Goal: Task Accomplishment & Management: Complete application form

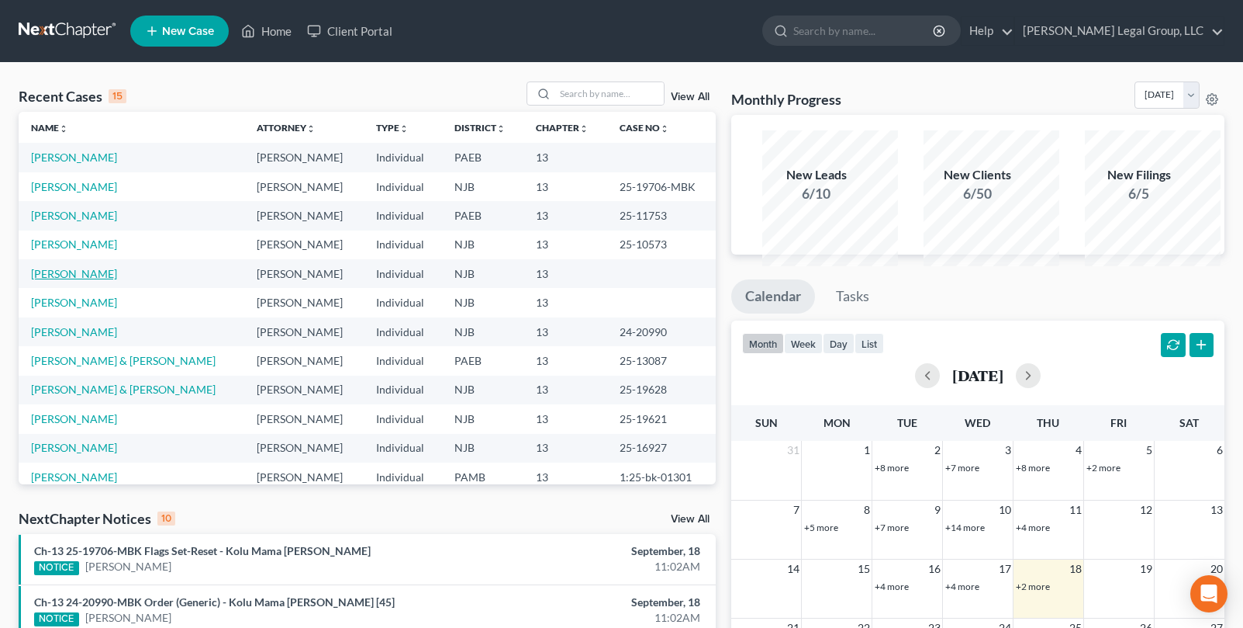
click at [85, 280] on link "[PERSON_NAME]" at bounding box center [74, 273] width 86 height 13
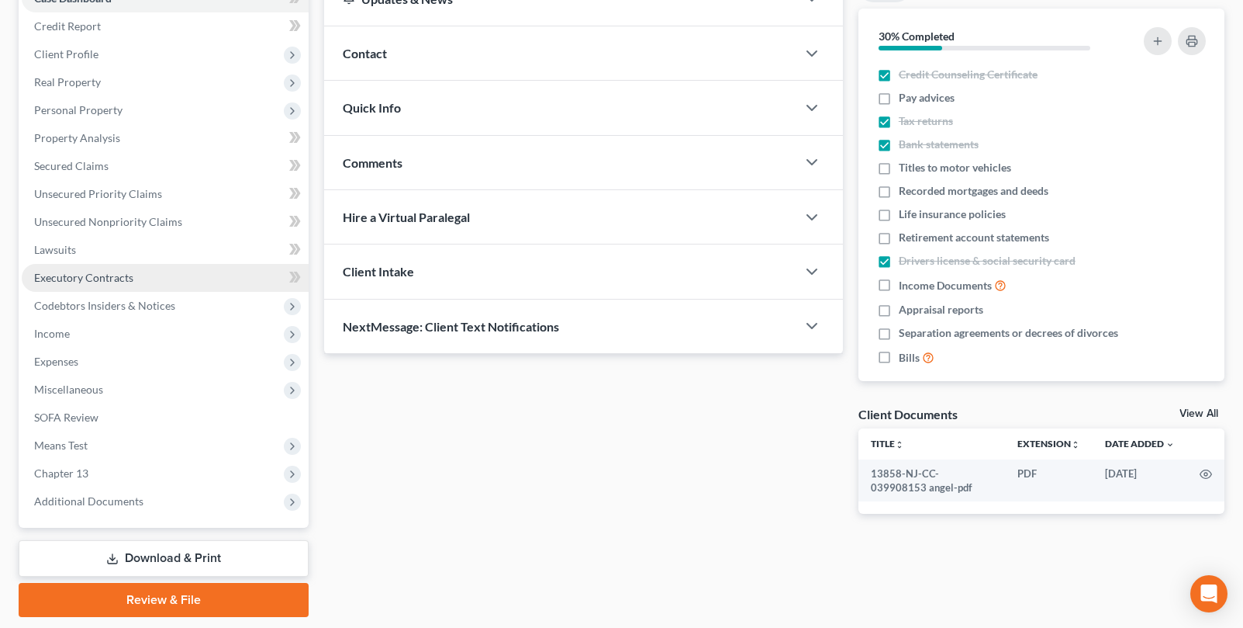
scroll to position [434, 0]
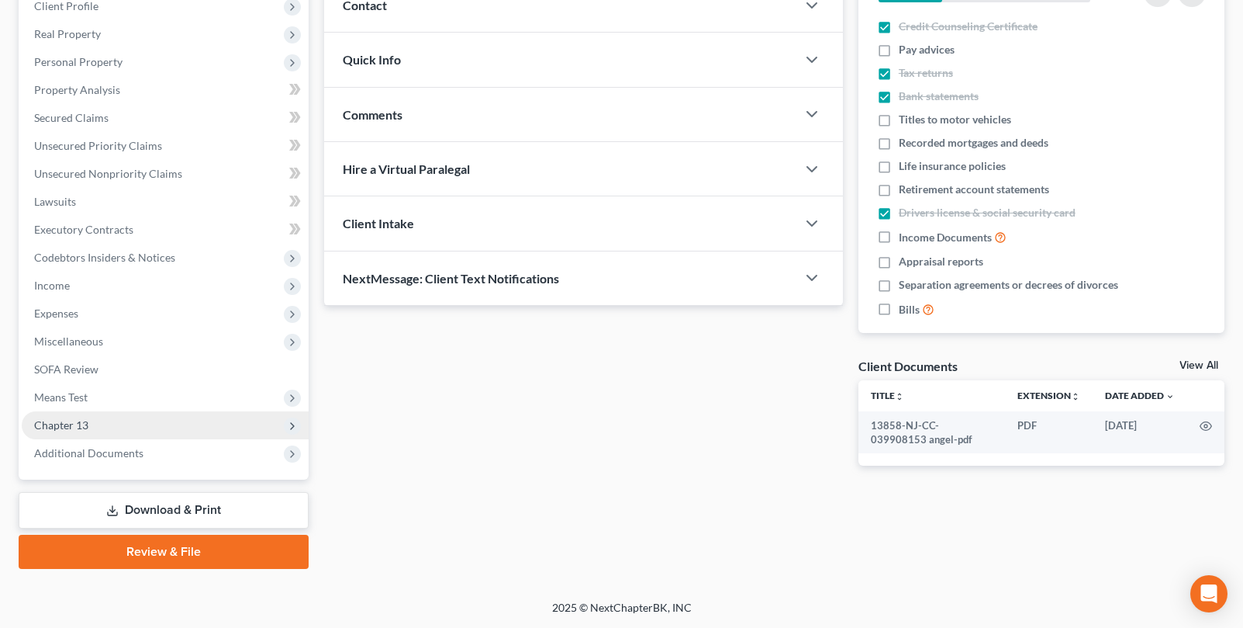
click at [123, 411] on span "Chapter 13" at bounding box center [165, 425] width 287 height 28
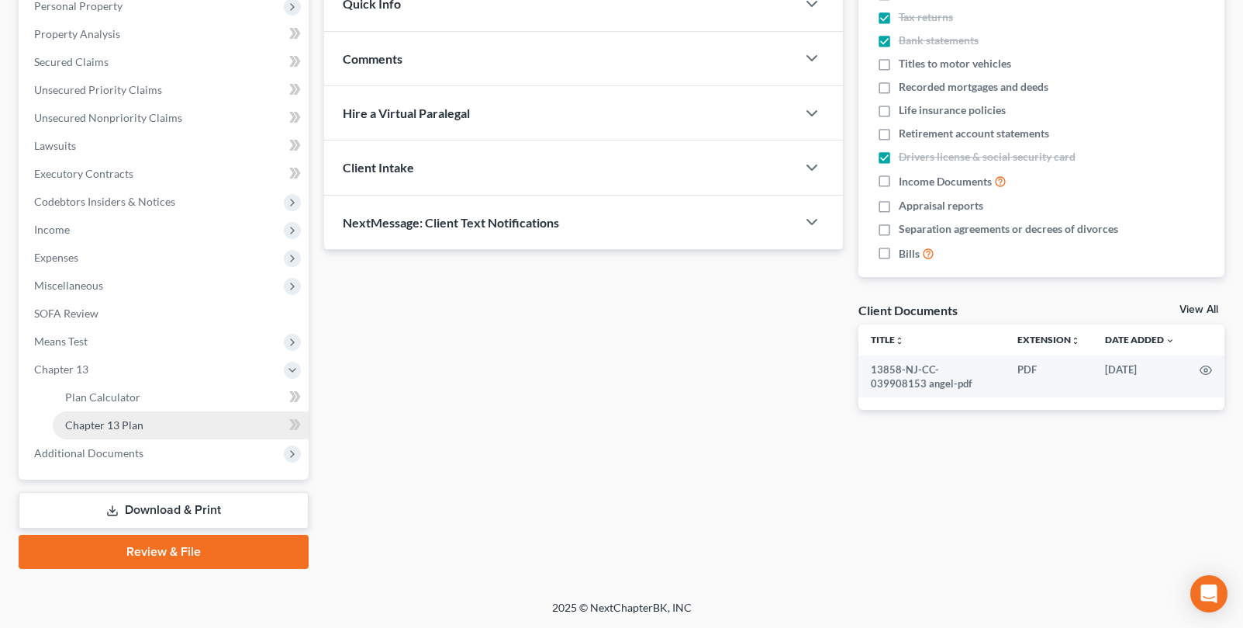
click at [143, 431] on span "Chapter 13 Plan" at bounding box center [104, 424] width 78 height 13
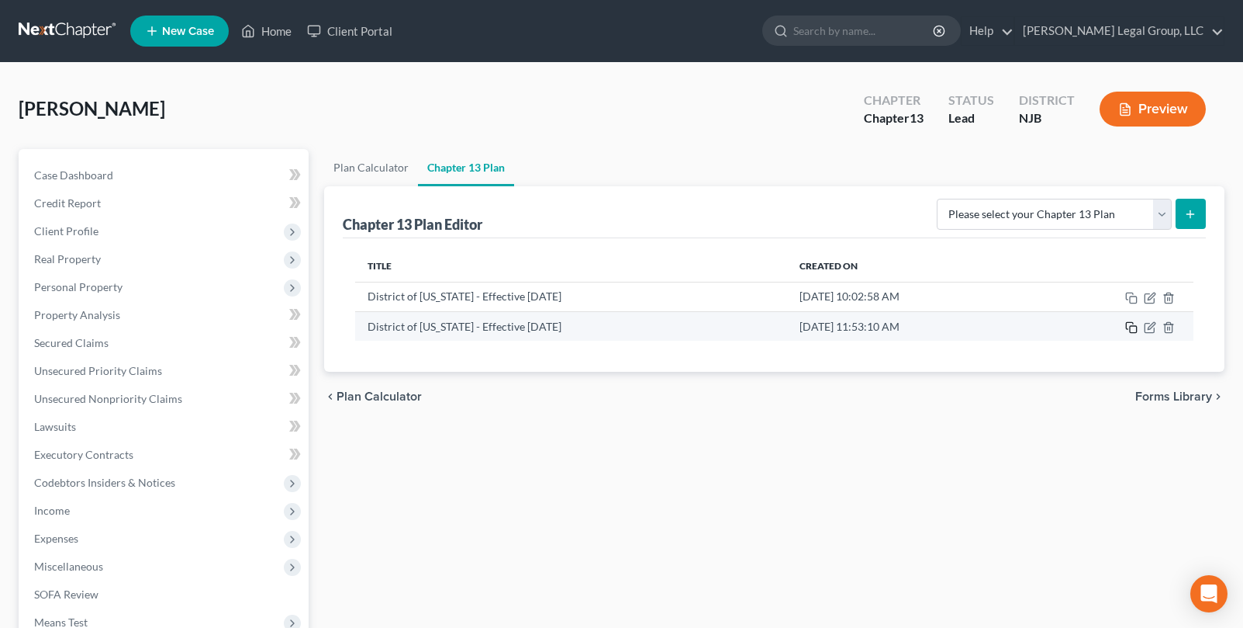
click at [1125, 334] on icon "button" at bounding box center [1131, 327] width 12 height 12
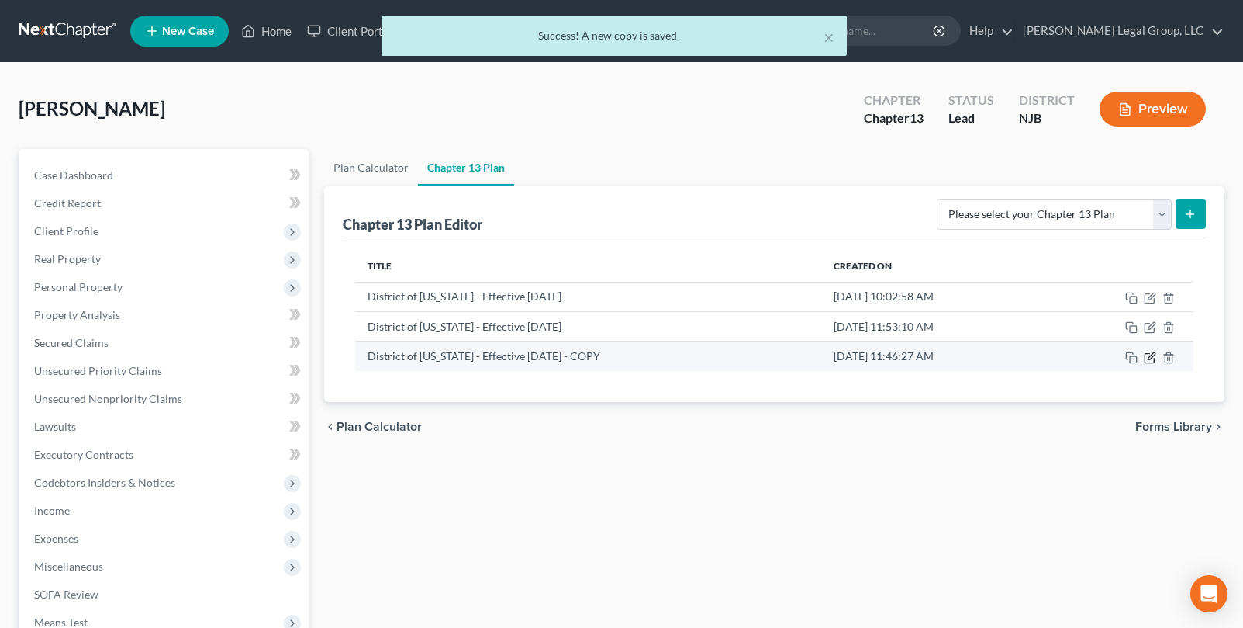
click at [1148, 359] on icon "button" at bounding box center [1151, 355] width 7 height 7
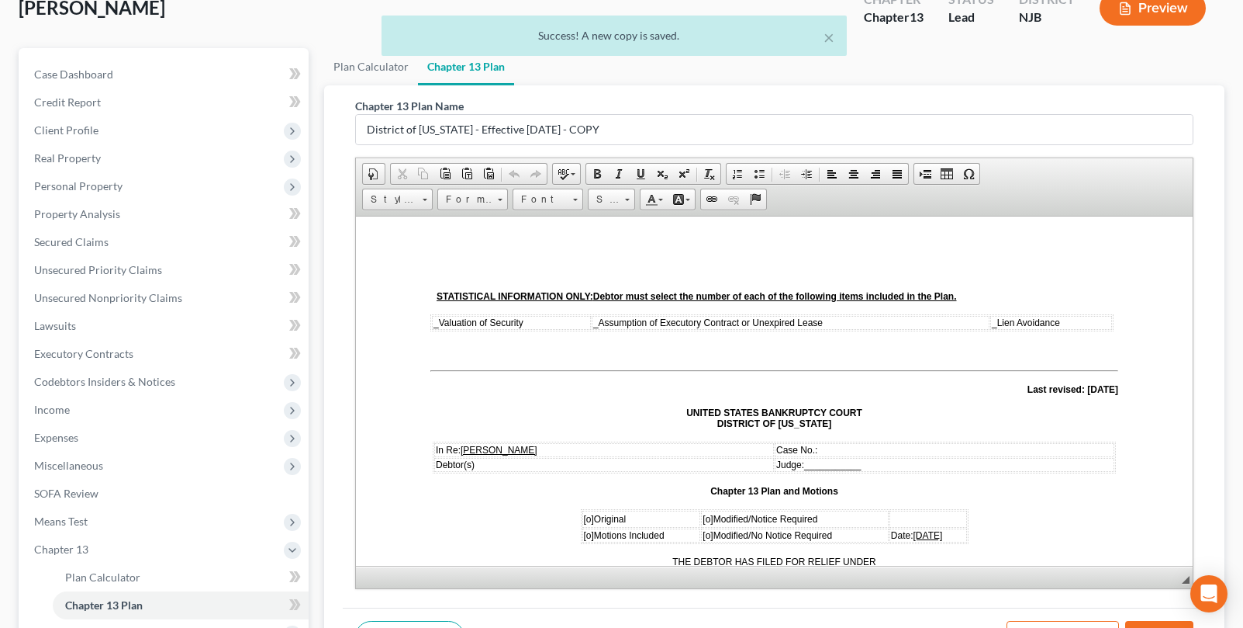
scroll to position [465, 0]
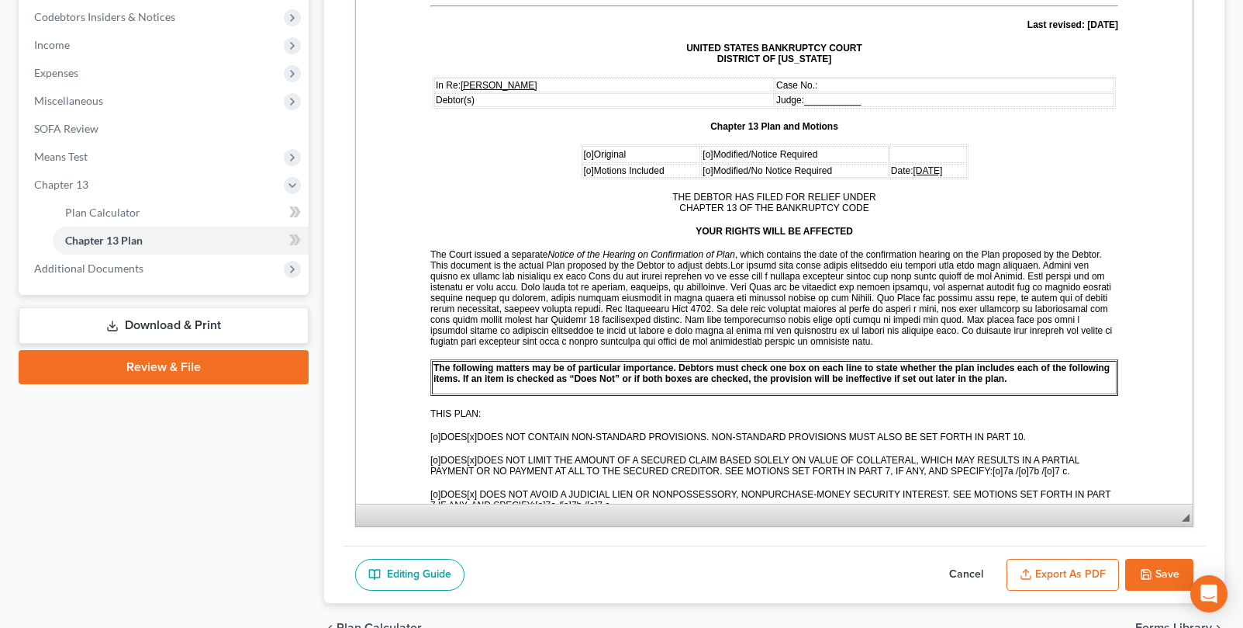
drag, startPoint x: 1174, startPoint y: 278, endPoint x: 1176, endPoint y: 580, distance: 302.5
click at [1182, 521] on span "◢" at bounding box center [1186, 517] width 8 height 8
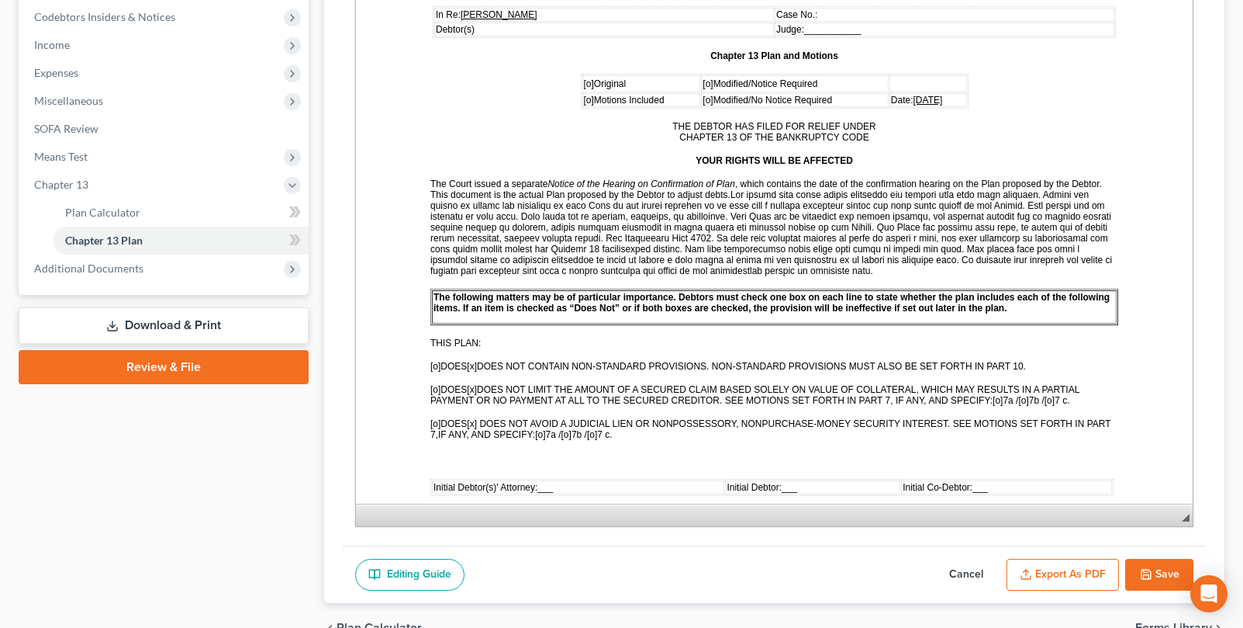
scroll to position [155, 0]
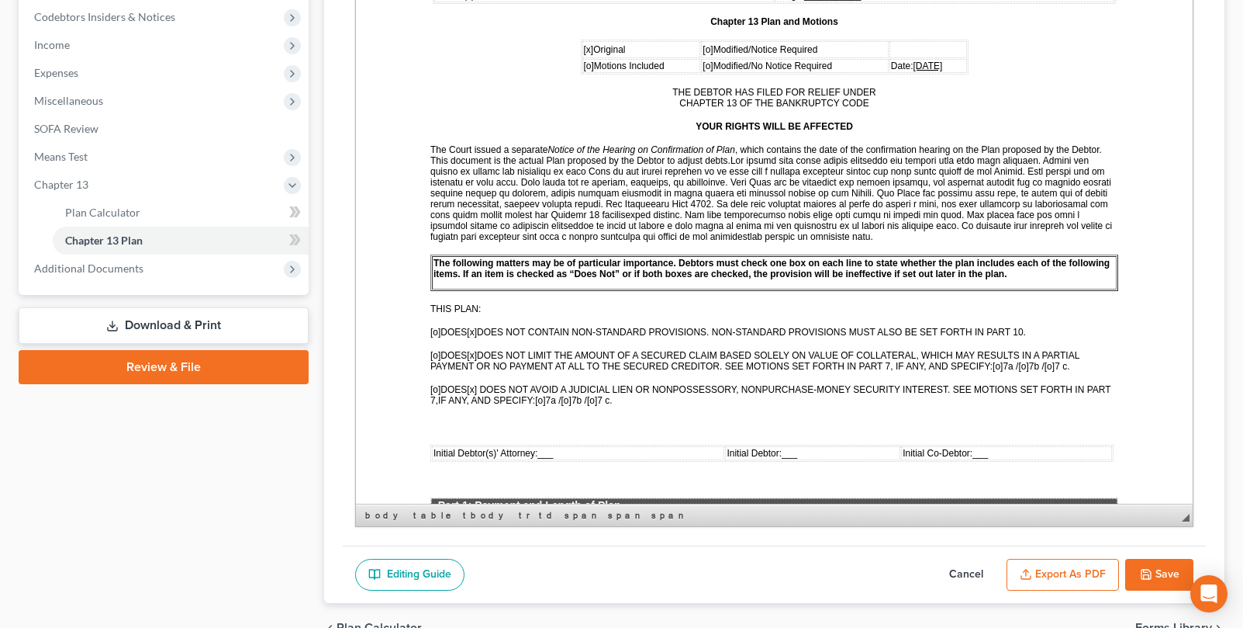
scroll to position [78, 0]
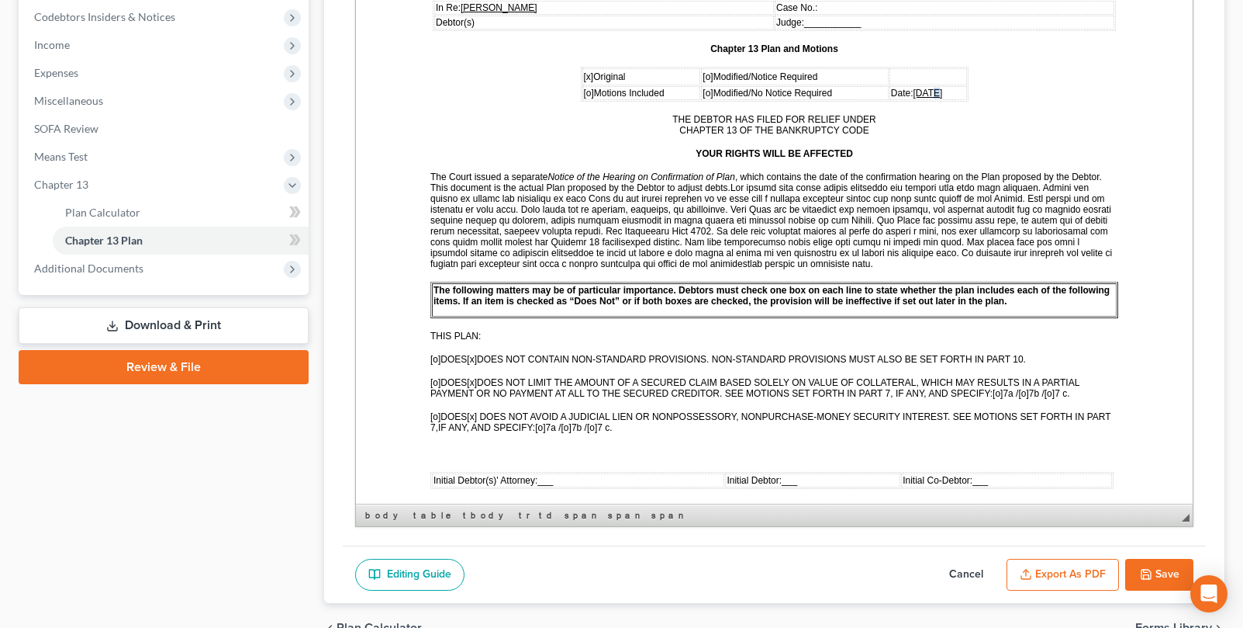
click at [913, 99] on span "[DATE]" at bounding box center [927, 93] width 29 height 11
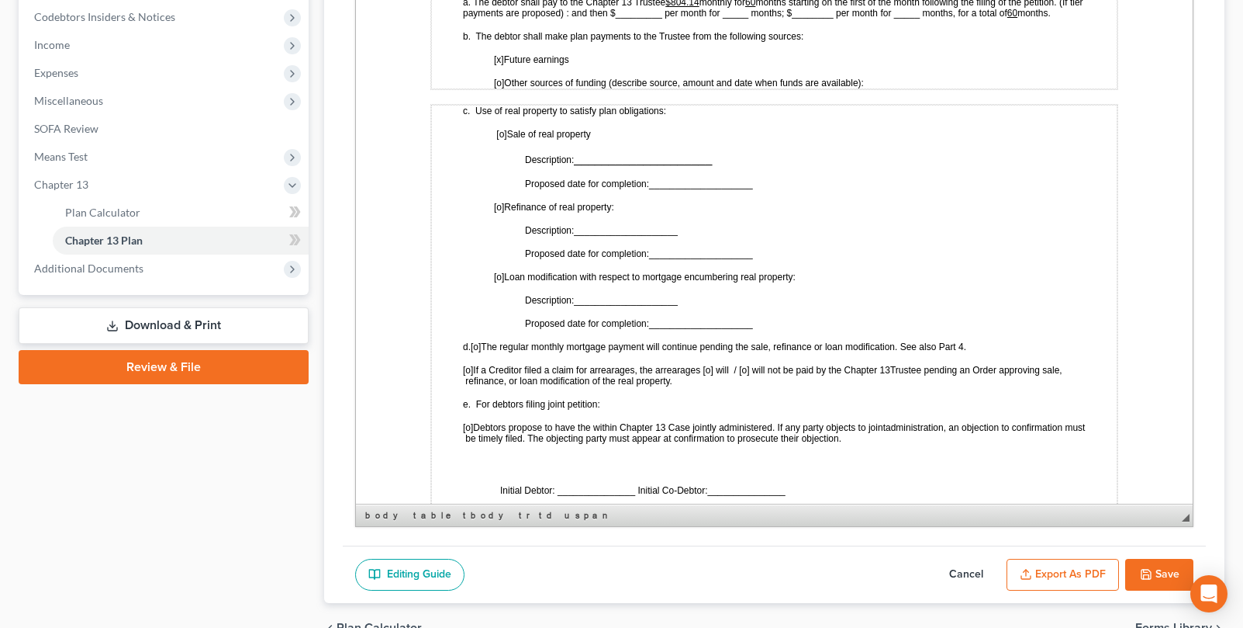
scroll to position [388, 0]
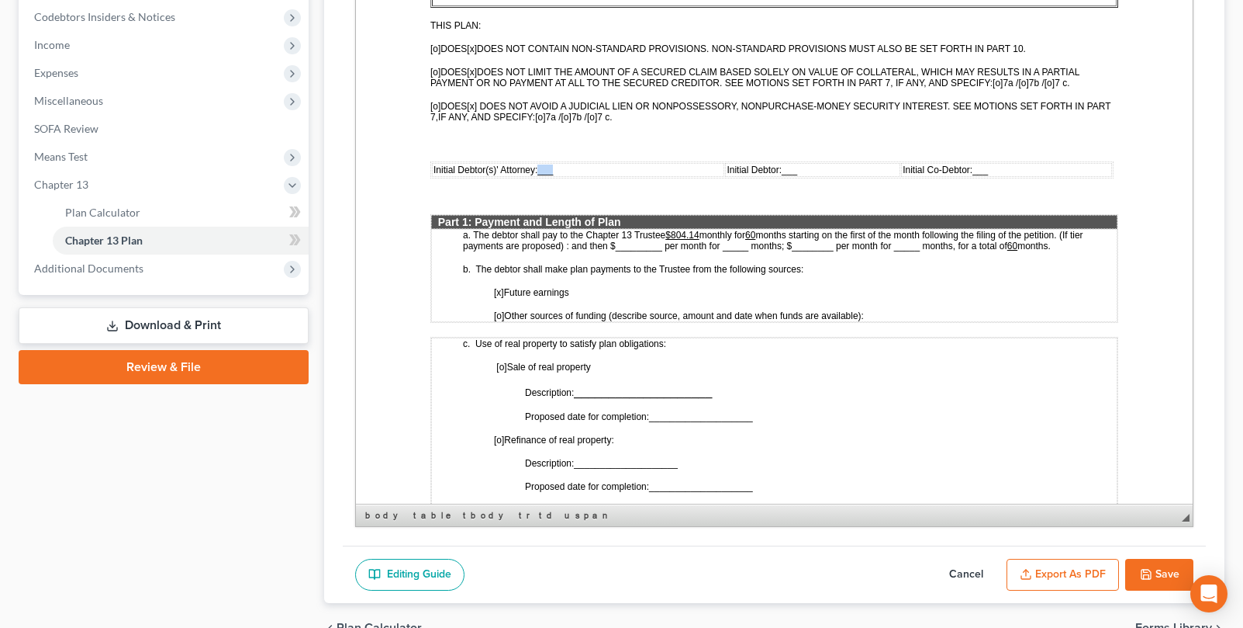
drag, startPoint x: 557, startPoint y: 249, endPoint x: 538, endPoint y: 251, distance: 18.7
click at [538, 177] on td "Initial Debtor(s)' Attorney: ___" at bounding box center [577, 170] width 292 height 14
click at [814, 175] on span "___" at bounding box center [808, 169] width 16 height 11
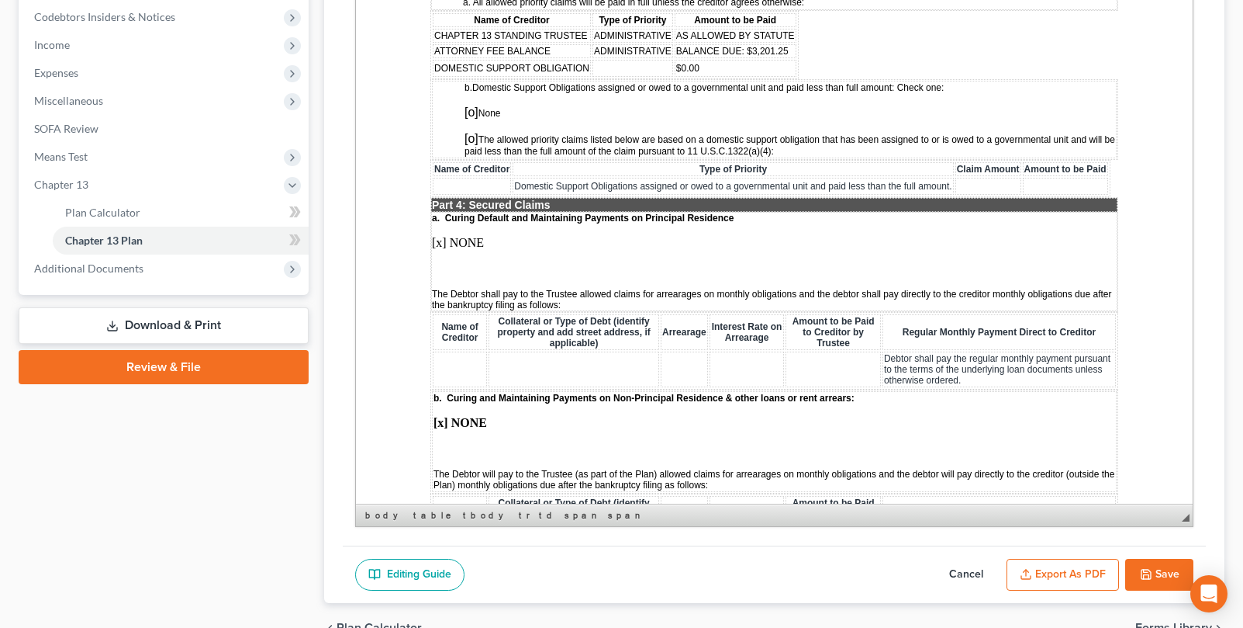
scroll to position [1241, 0]
click at [472, 118] on span "[o]" at bounding box center [471, 111] width 14 height 13
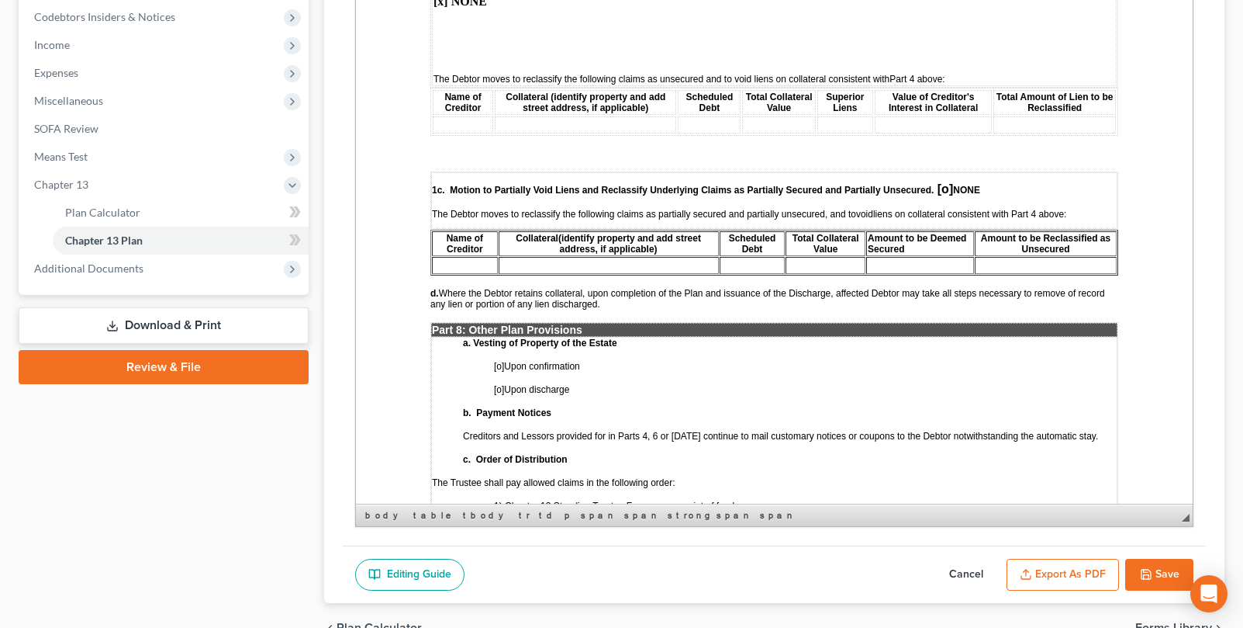
scroll to position [3180, 0]
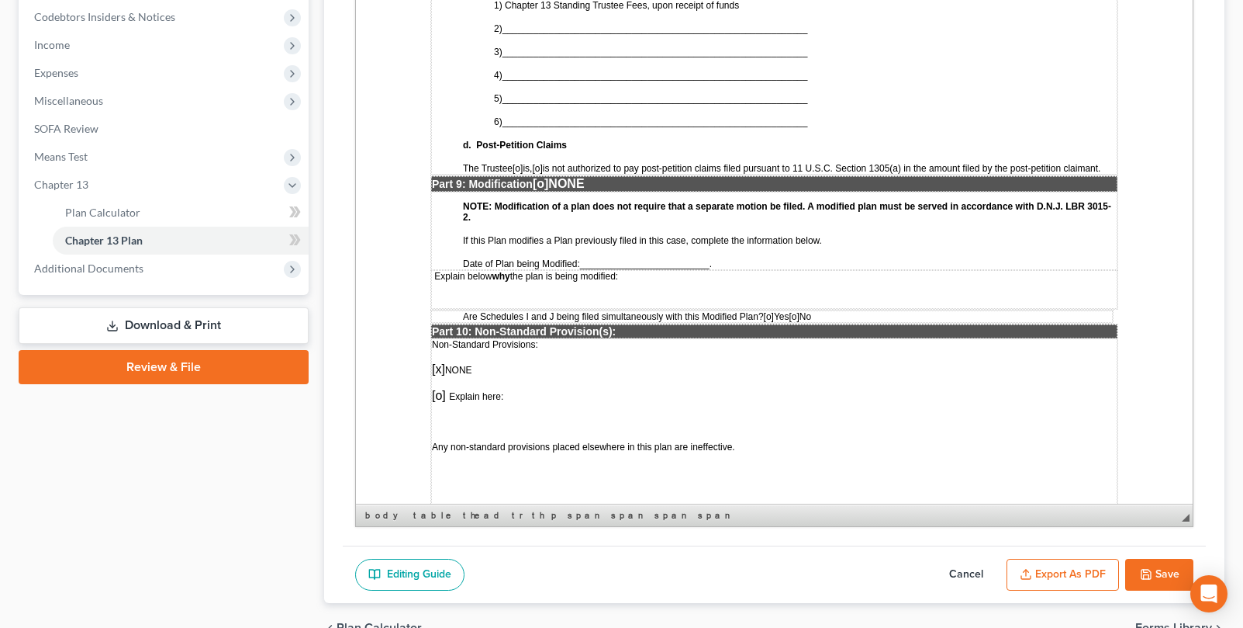
scroll to position [3646, 0]
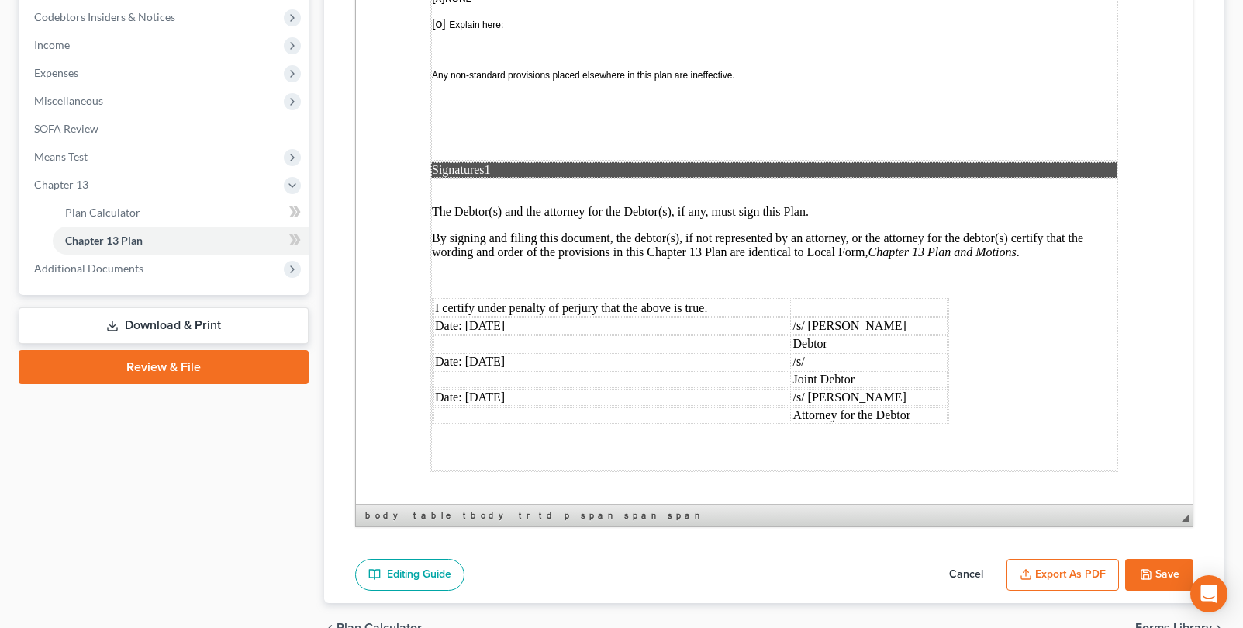
scroll to position [4111, 0]
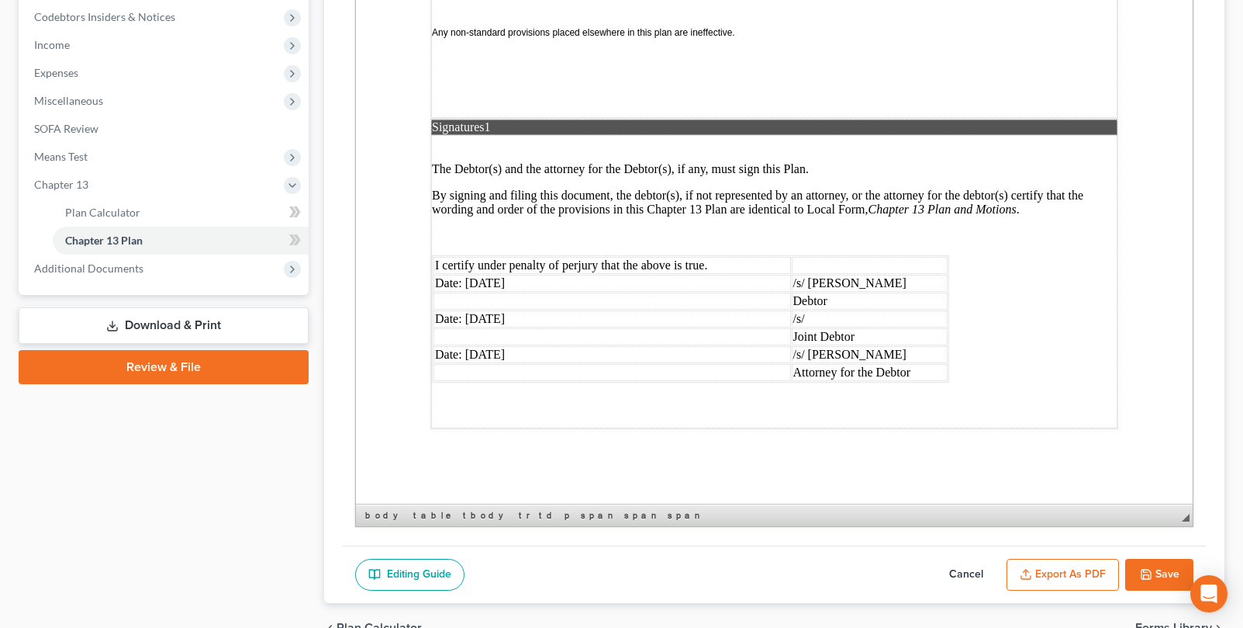
drag, startPoint x: 542, startPoint y: 235, endPoint x: 550, endPoint y: 238, distance: 8.4
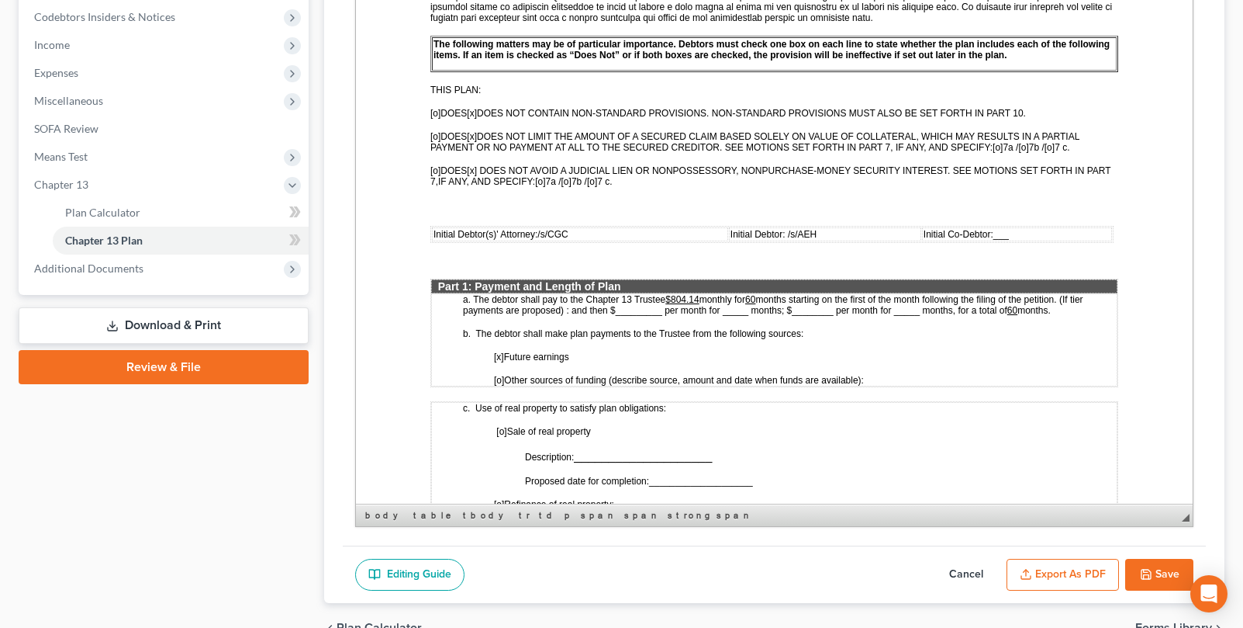
scroll to position [316, 0]
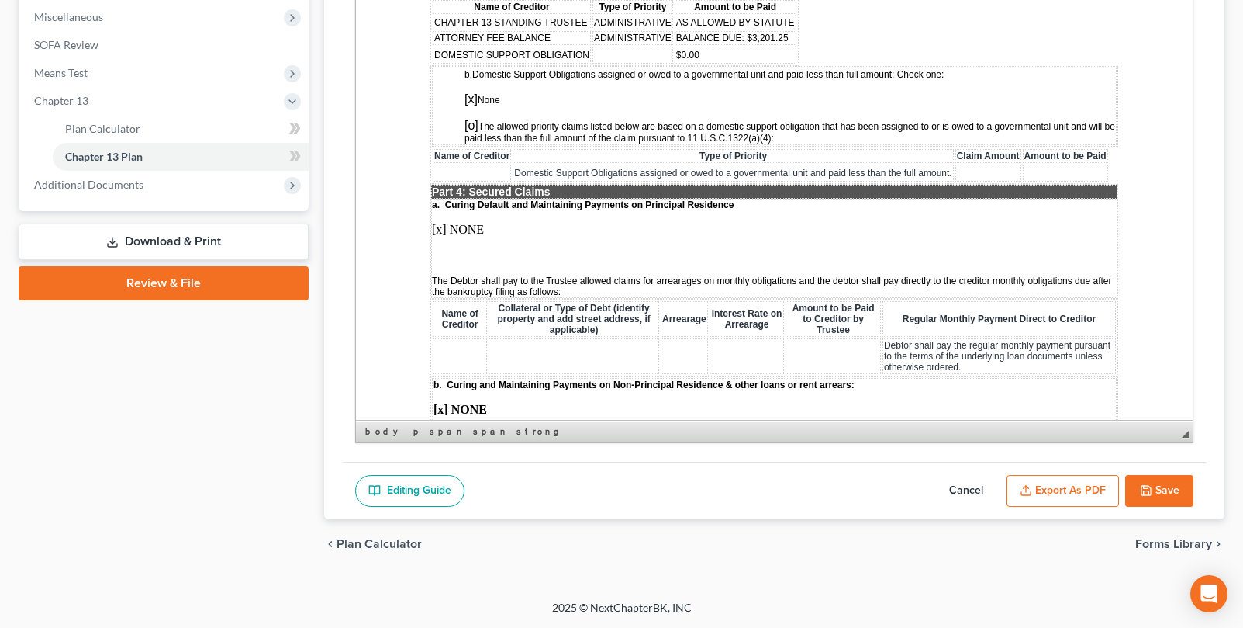
scroll to position [654, 0]
click at [1164, 475] on button "Save" at bounding box center [1159, 491] width 68 height 33
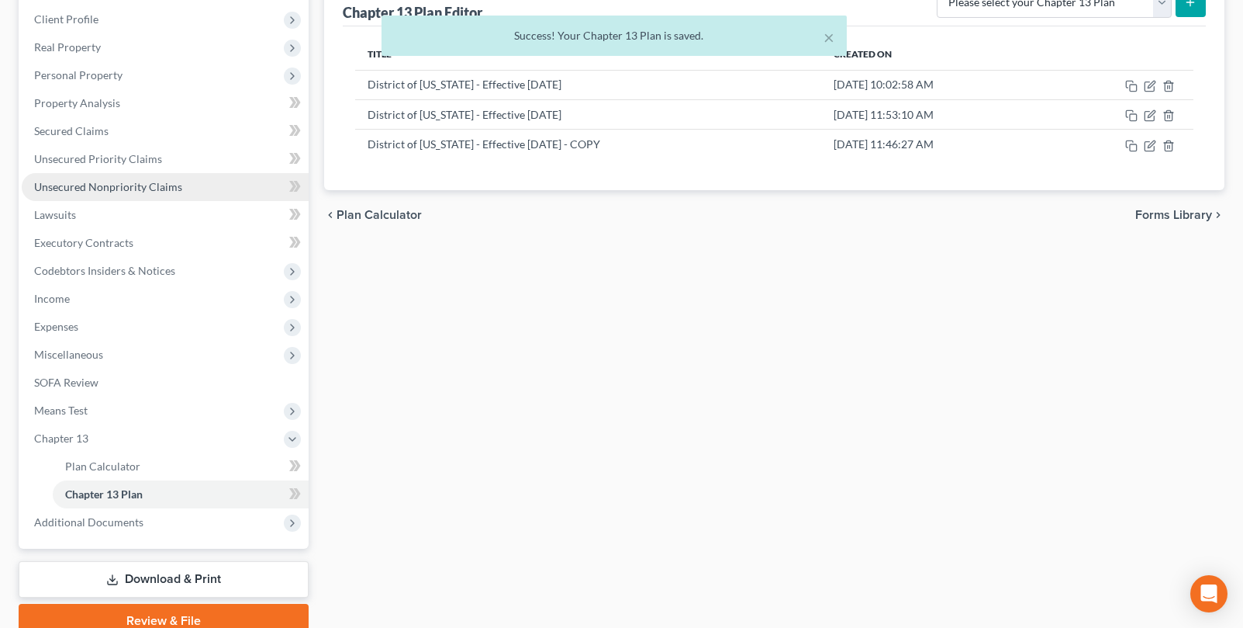
scroll to position [194, 0]
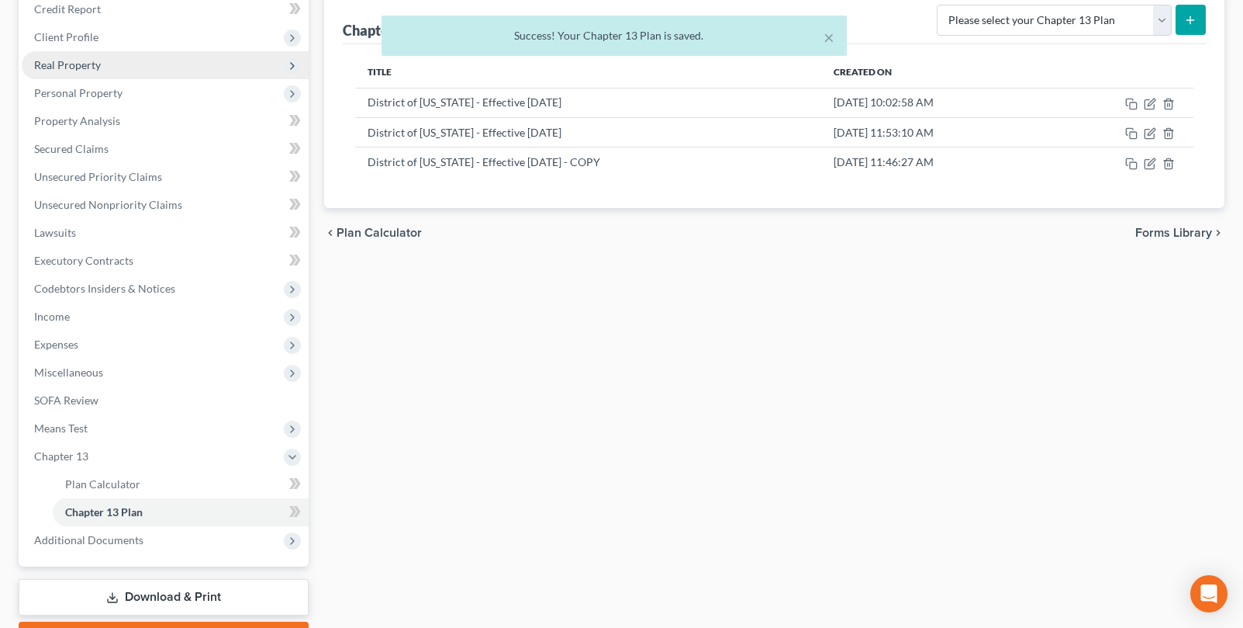
click at [139, 79] on span "Real Property" at bounding box center [165, 65] width 287 height 28
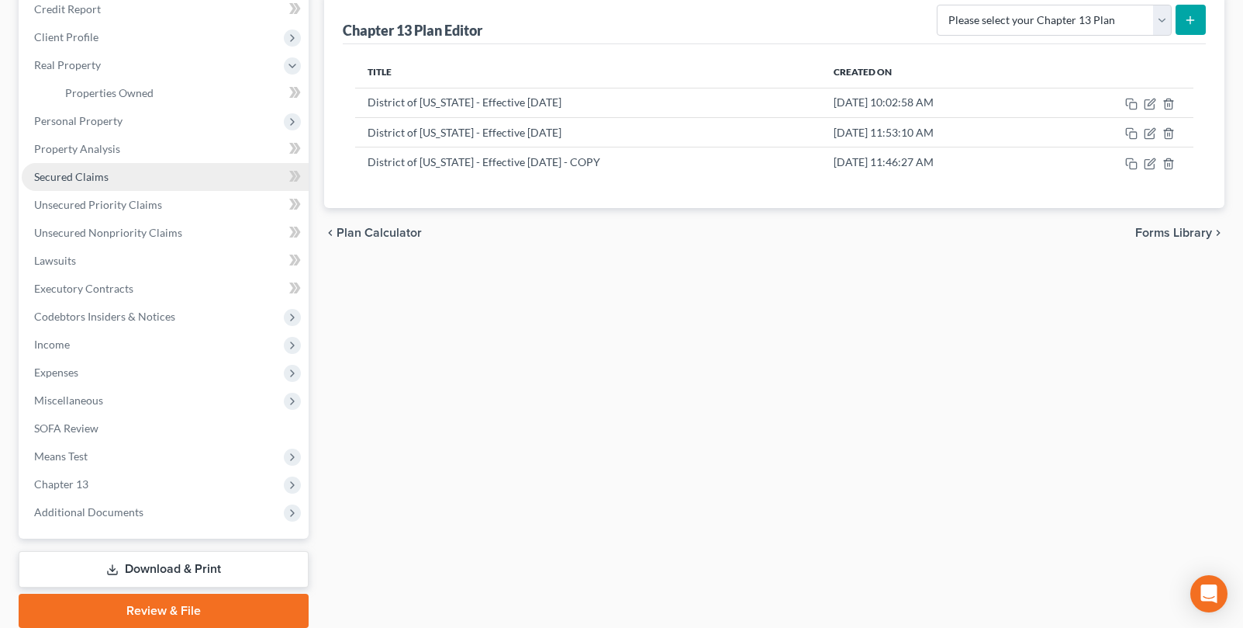
click at [109, 183] on span "Secured Claims" at bounding box center [71, 176] width 74 height 13
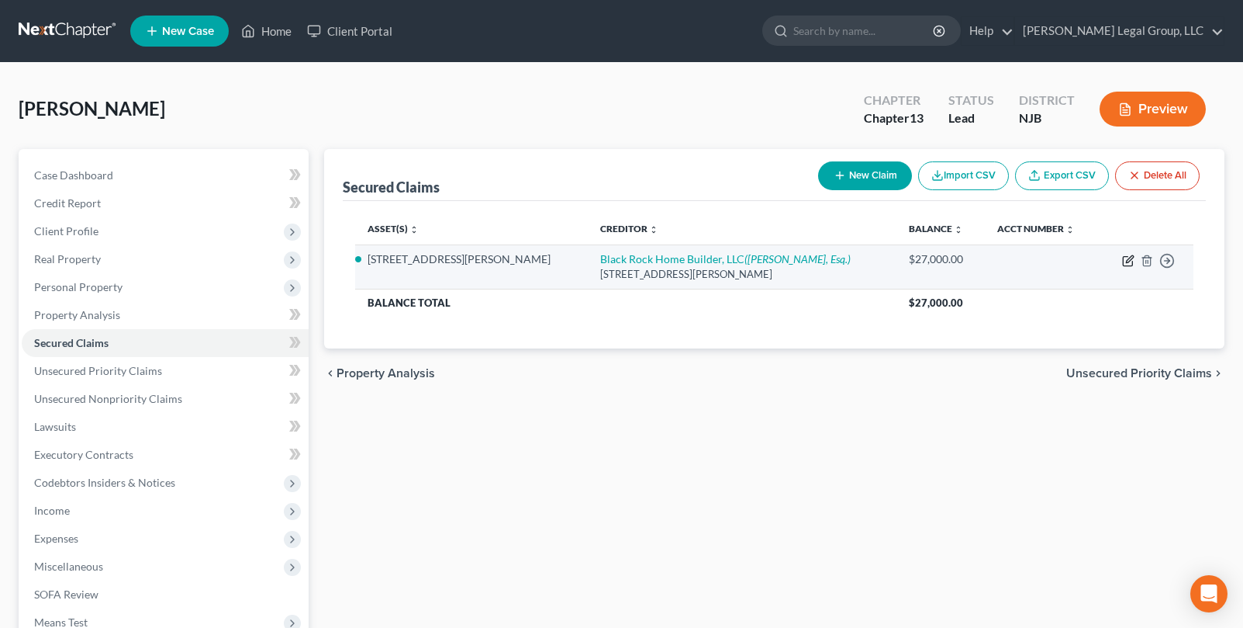
click at [1122, 267] on icon "button" at bounding box center [1128, 260] width 12 height 12
select select "33"
select select "3"
select select "0"
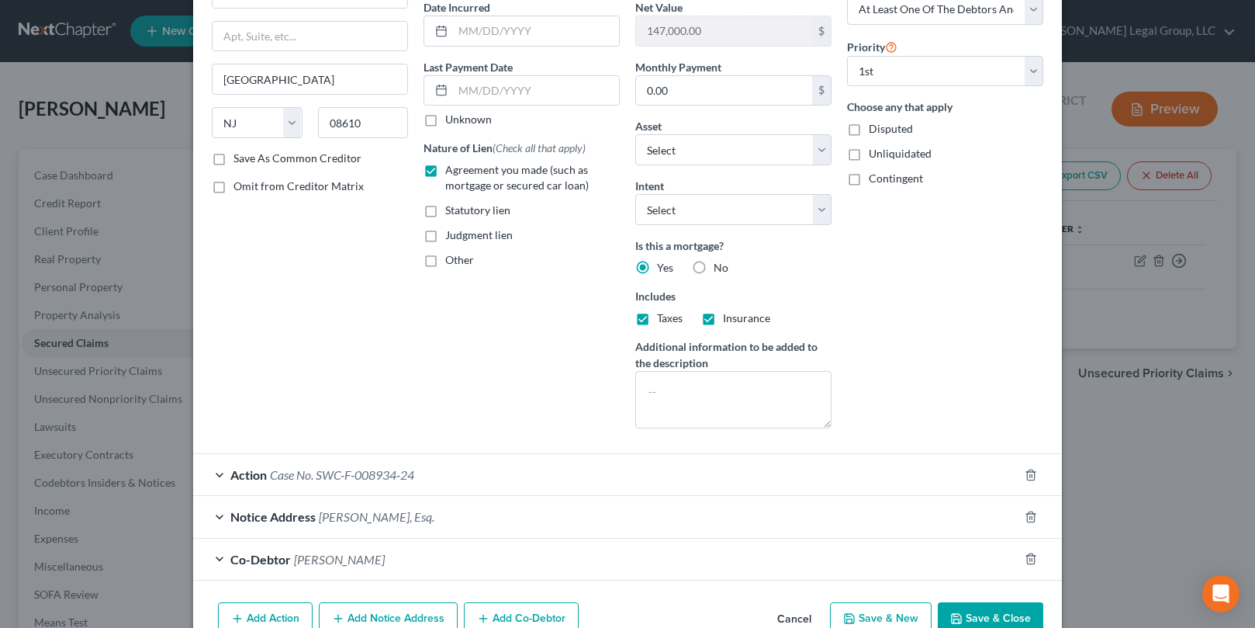
scroll to position [155, 0]
click at [445, 241] on label "Judgment lien" at bounding box center [478, 234] width 67 height 16
click at [451, 236] on input "Judgment lien" at bounding box center [456, 231] width 10 height 10
click at [445, 241] on label "Judgment lien" at bounding box center [478, 234] width 67 height 16
click at [451, 236] on input "Judgment lien" at bounding box center [456, 231] width 10 height 10
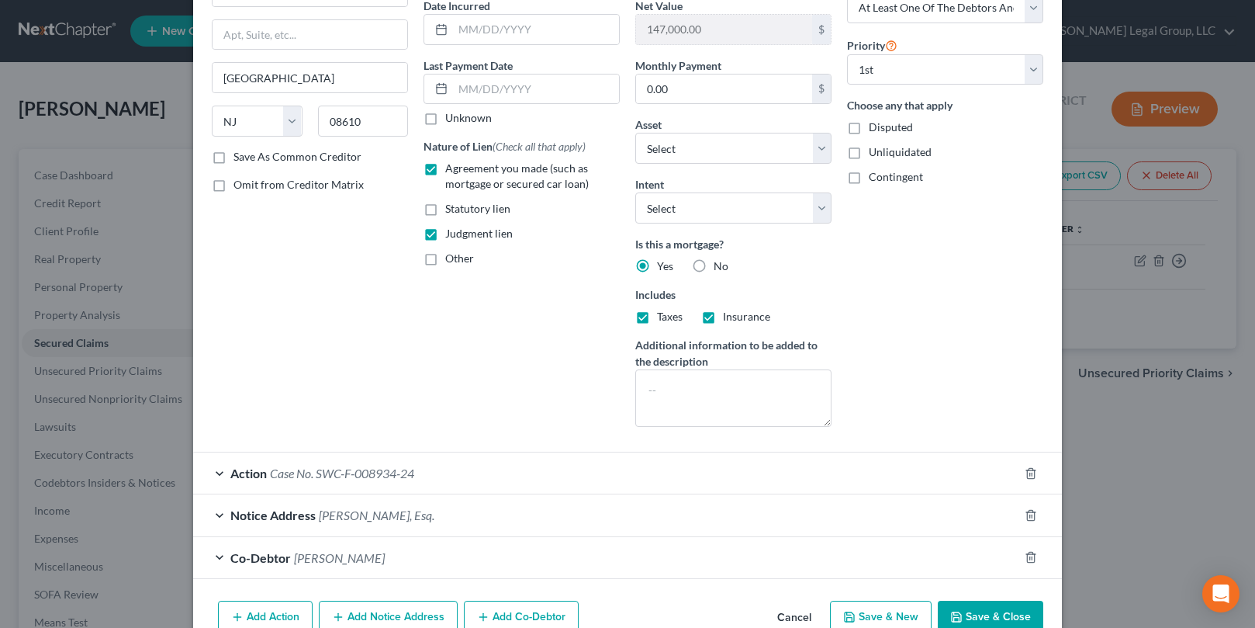
checkbox input "false"
click at [445, 216] on label "Statutory lien" at bounding box center [477, 209] width 65 height 16
click at [451, 211] on input "Statutory lien" at bounding box center [456, 206] width 10 height 10
checkbox input "true"
click at [445, 192] on label "Agreement you made (such as mortgage or secured car loan)" at bounding box center [532, 176] width 175 height 31
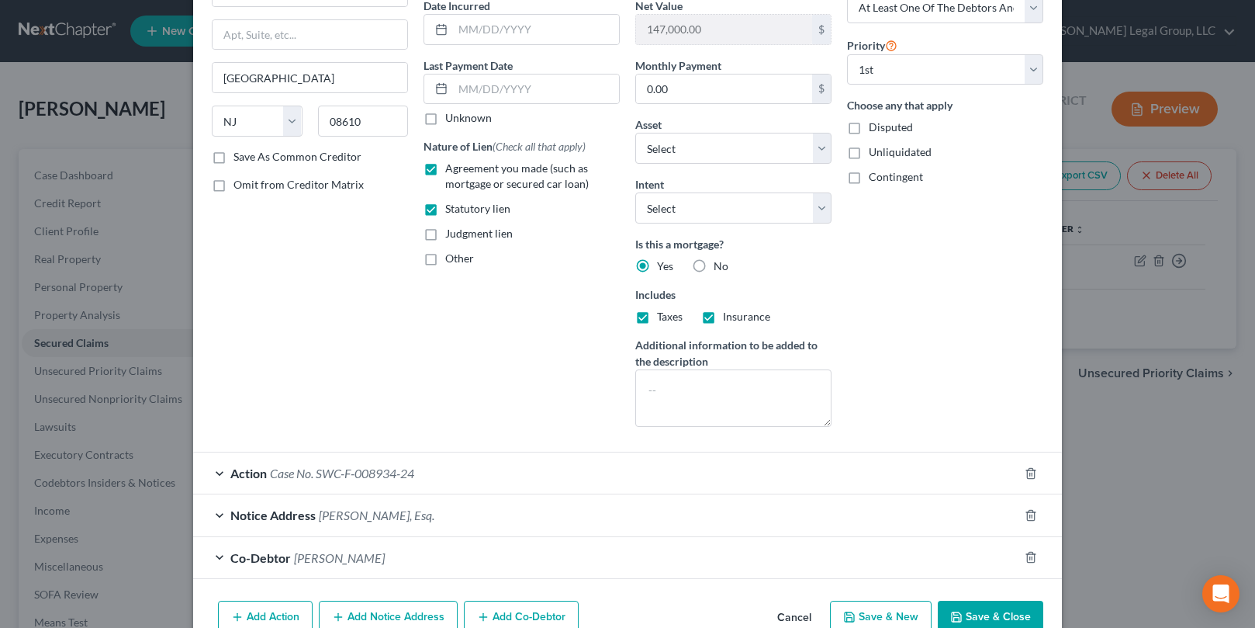
click at [451, 171] on input "Agreement you made (such as mortgage or secured car loan)" at bounding box center [456, 166] width 10 height 10
checkbox input "false"
click at [714, 274] on label "No" at bounding box center [721, 266] width 15 height 16
click at [720, 268] on input "No" at bounding box center [725, 263] width 10 height 10
radio input "true"
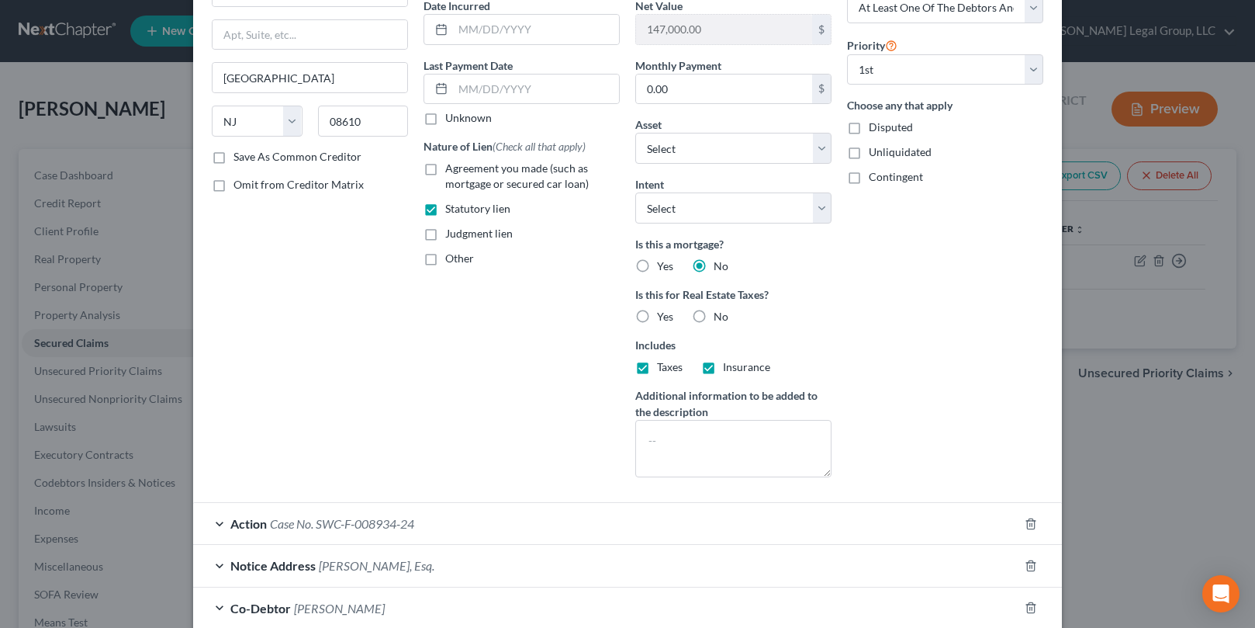
click at [723, 375] on label "Insurance" at bounding box center [746, 367] width 47 height 16
click at [729, 369] on input "Insurance" at bounding box center [734, 364] width 10 height 10
checkbox input "false"
click at [657, 375] on label "Taxes" at bounding box center [670, 367] width 26 height 16
click at [663, 369] on input "Taxes" at bounding box center [668, 364] width 10 height 10
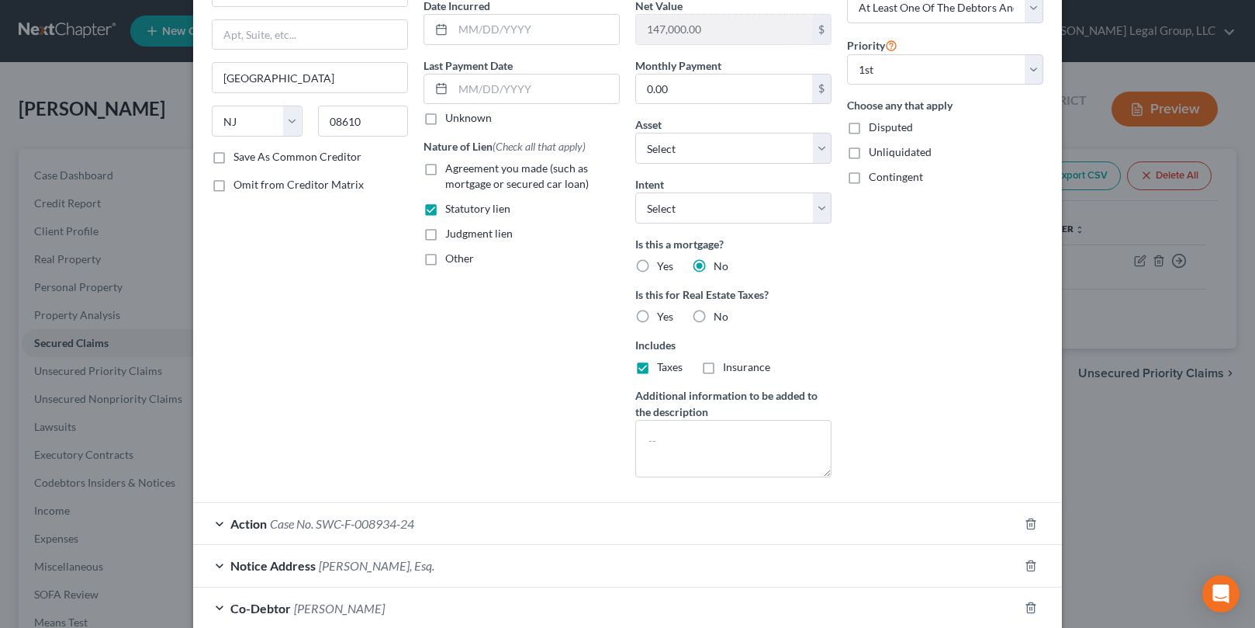
checkbox input "false"
click at [657, 324] on label "Yes" at bounding box center [665, 317] width 16 height 16
click at [663, 319] on input "Yes" at bounding box center [668, 314] width 10 height 10
radio input "true"
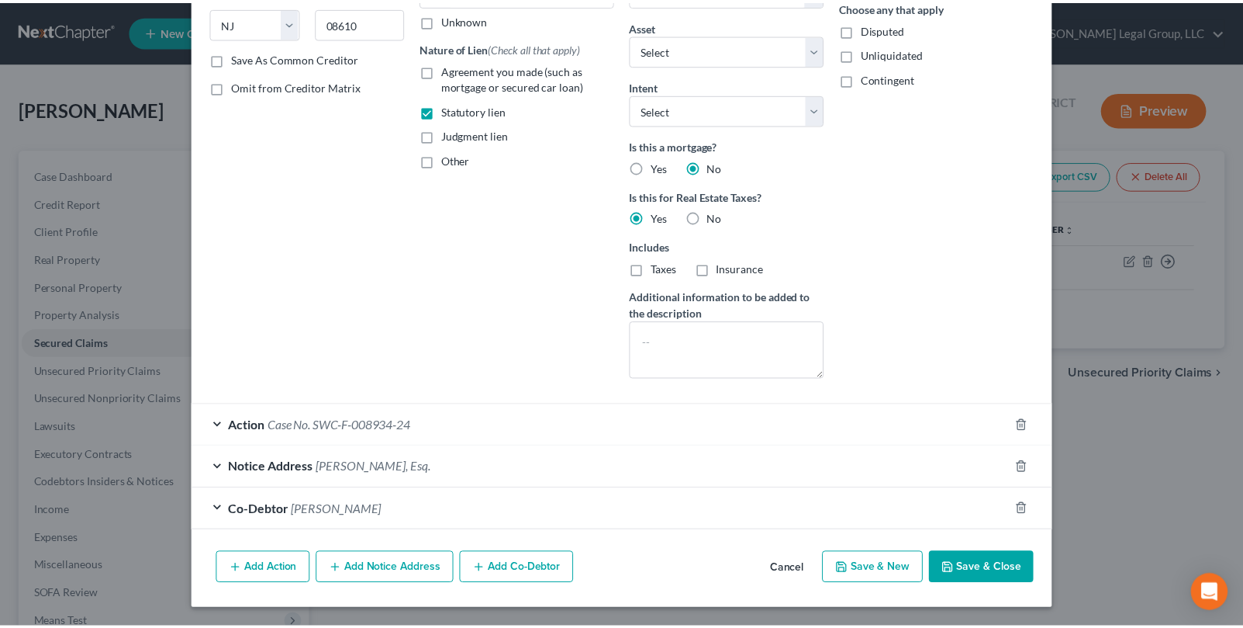
scroll to position [471, 0]
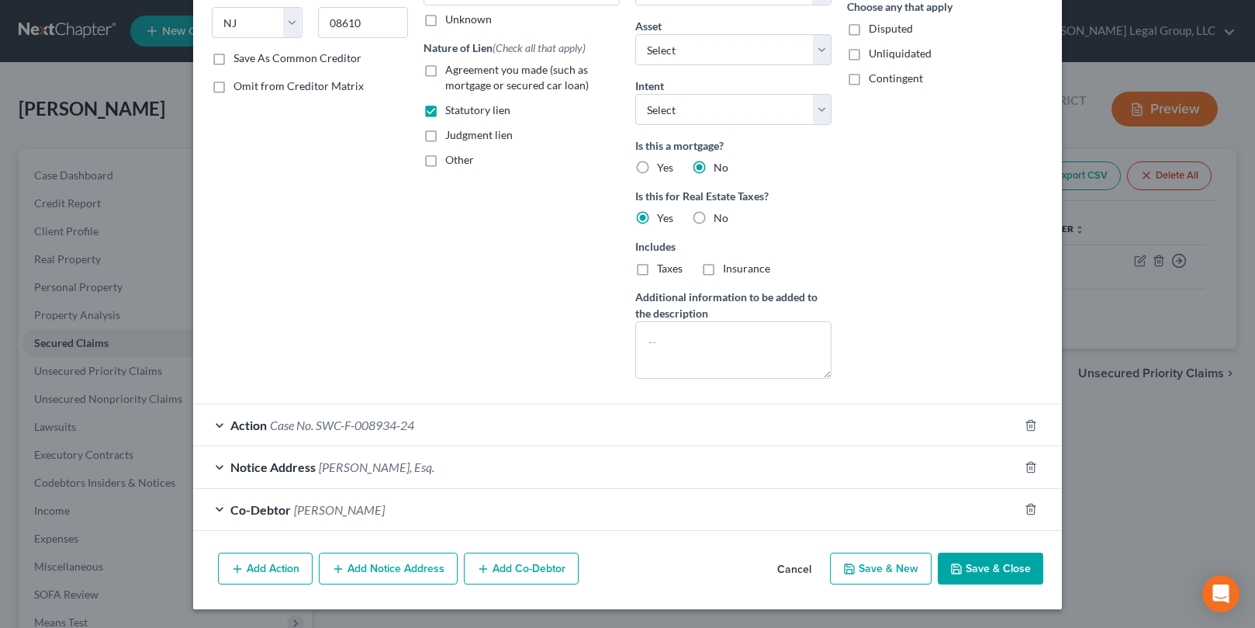
click at [1043, 552] on button "Save & Close" at bounding box center [990, 568] width 105 height 33
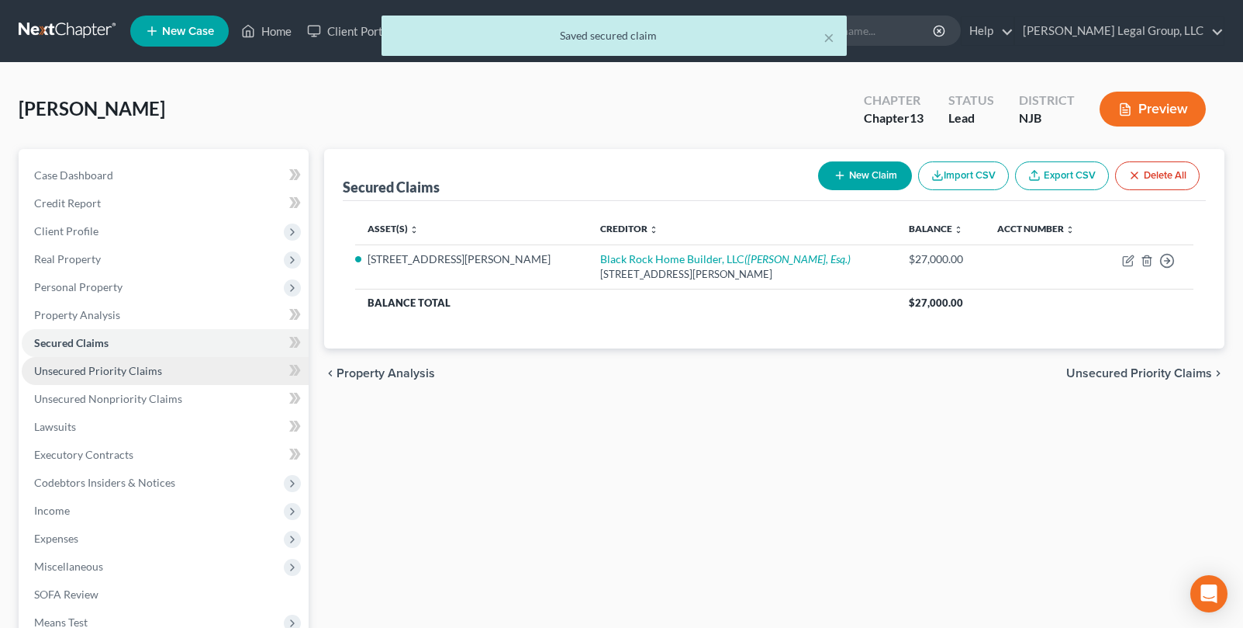
click at [121, 385] on link "Unsecured Priority Claims" at bounding box center [165, 371] width 287 height 28
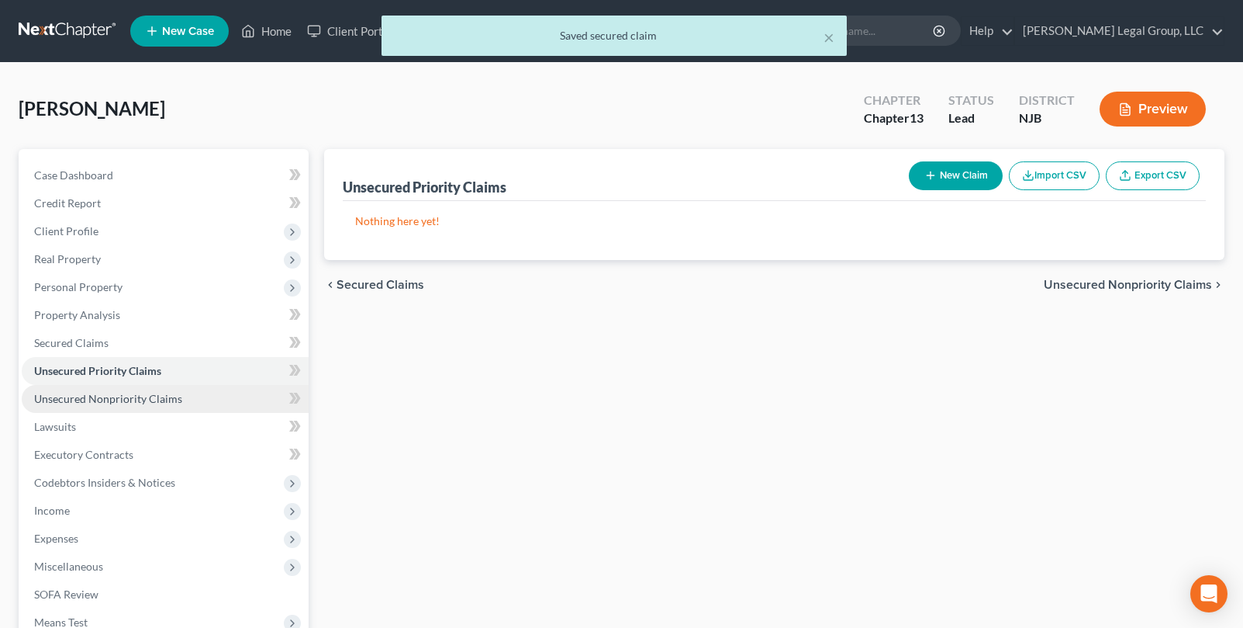
click at [116, 405] on span "Unsecured Nonpriority Claims" at bounding box center [108, 398] width 148 height 13
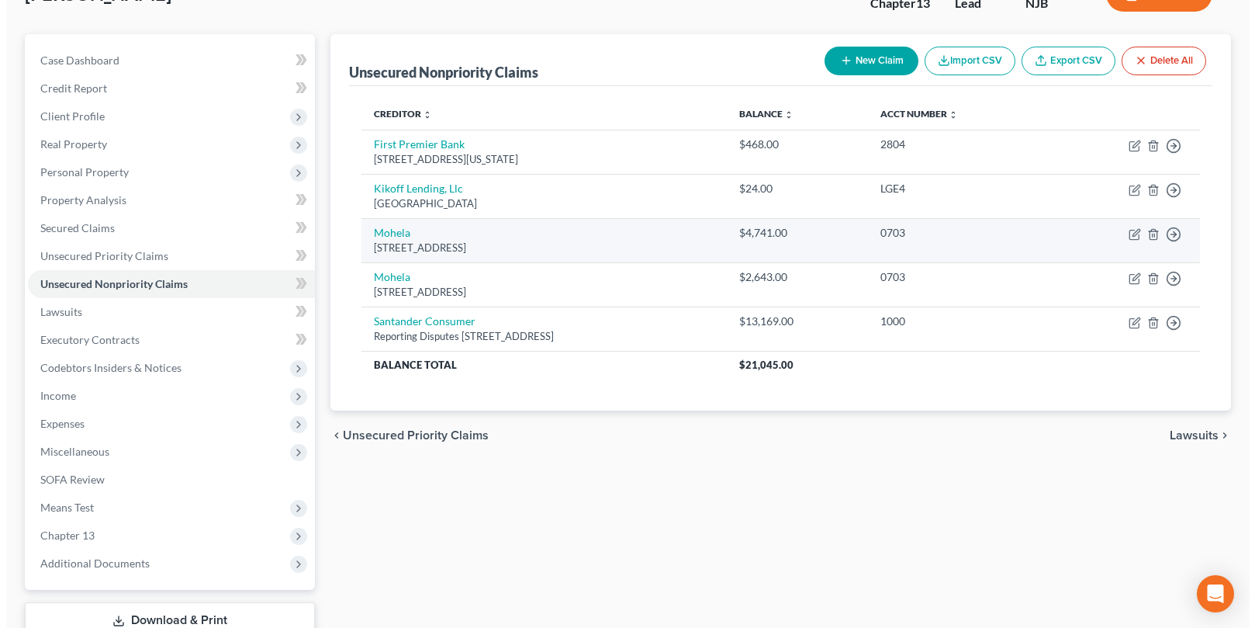
scroll to position [78, 0]
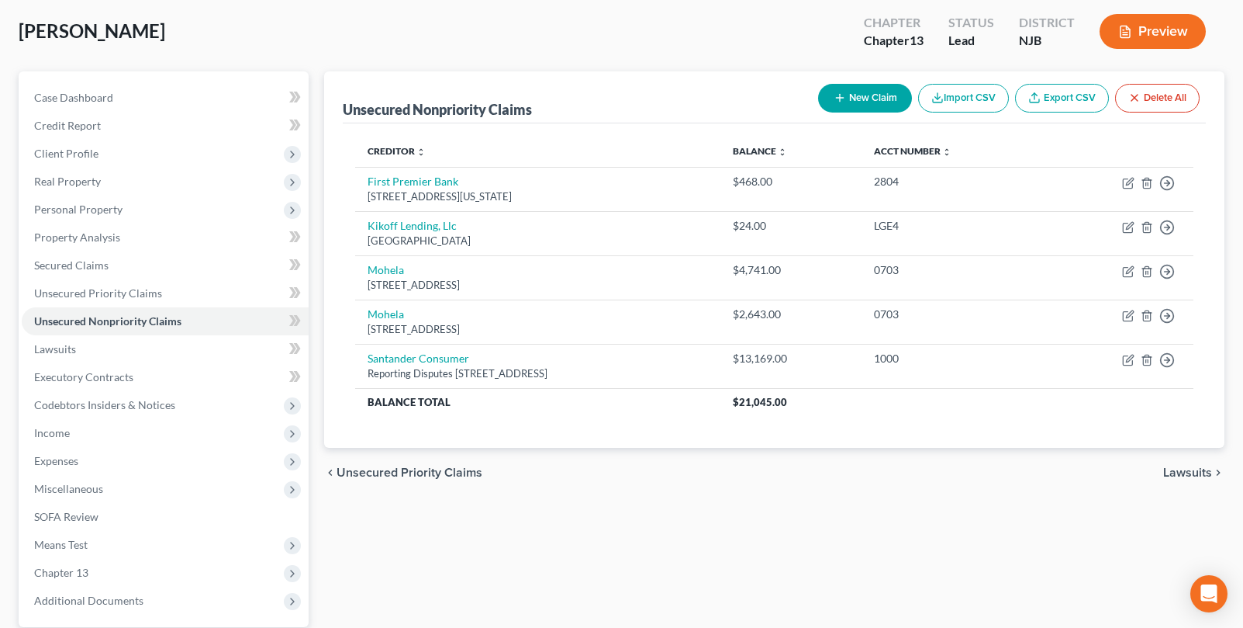
click at [1145, 43] on button "Preview" at bounding box center [1153, 31] width 106 height 35
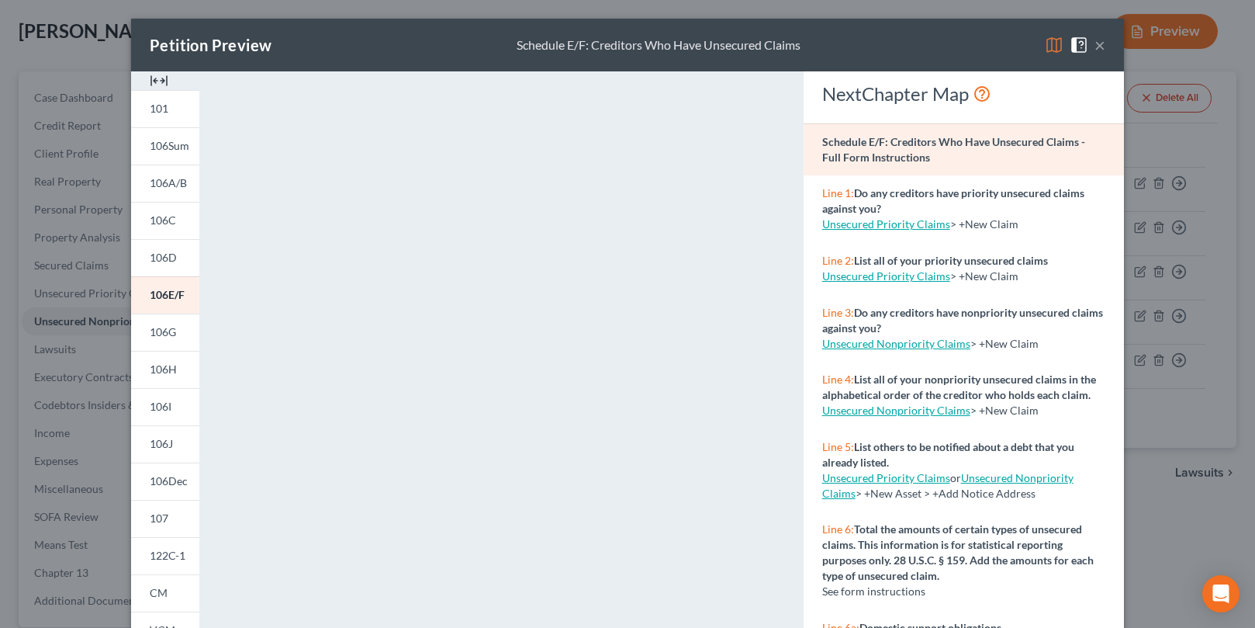
click at [1063, 54] on img at bounding box center [1054, 45] width 19 height 19
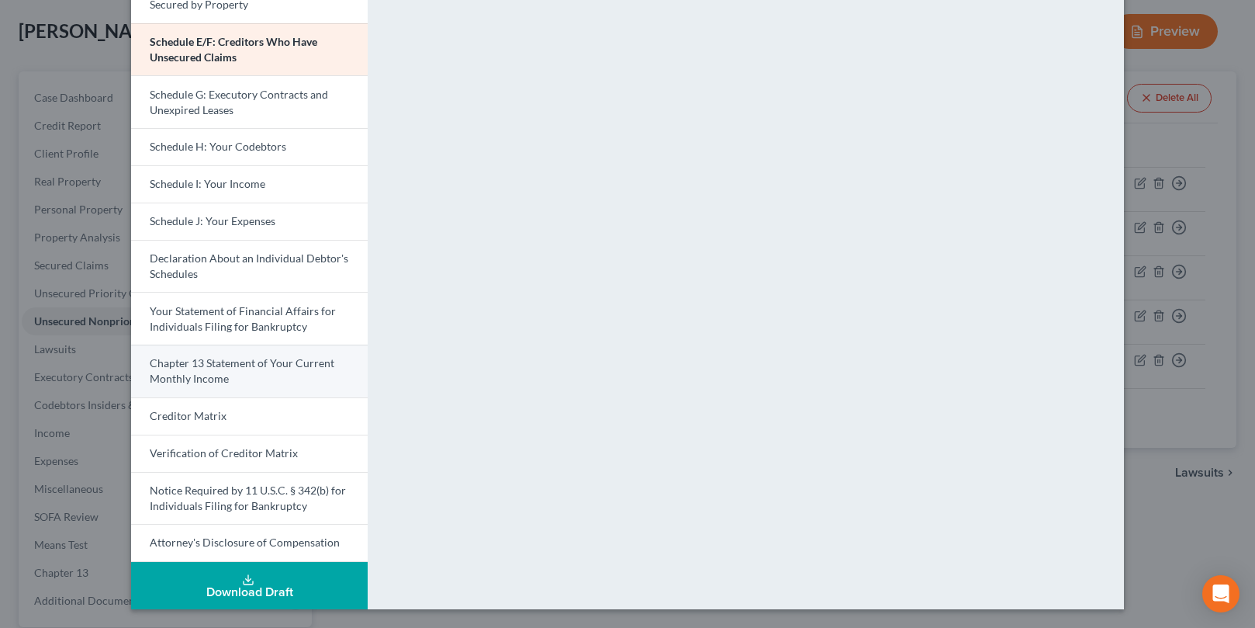
scroll to position [292, 0]
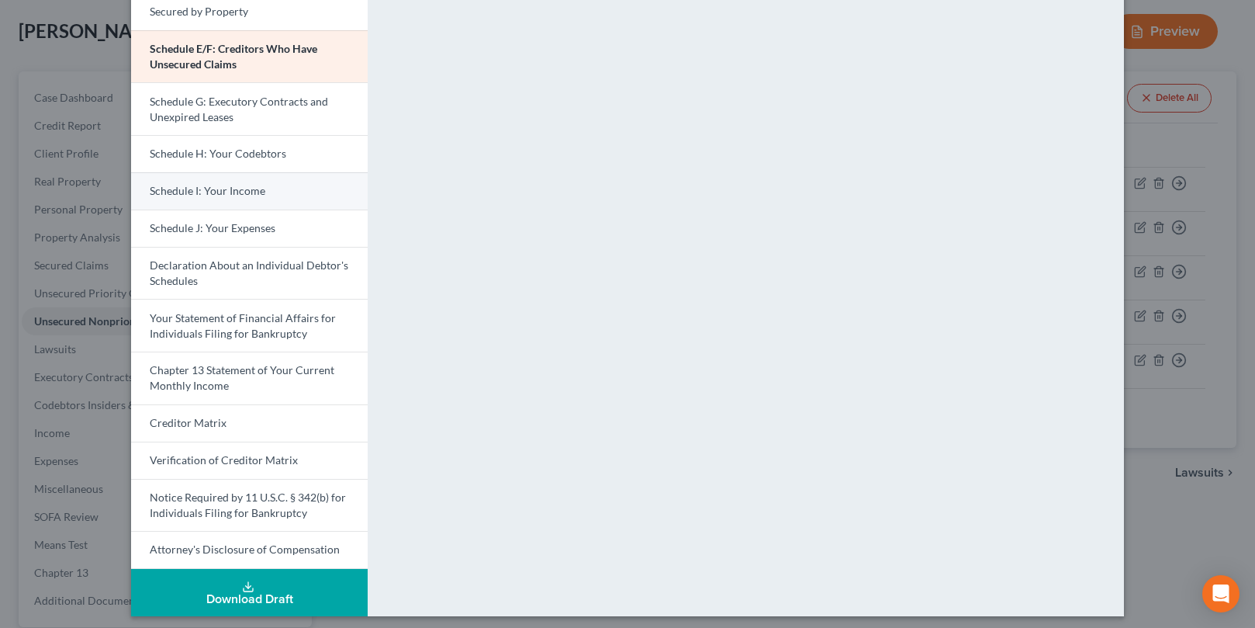
click at [154, 197] on span "Schedule I: Your Income" at bounding box center [208, 190] width 116 height 13
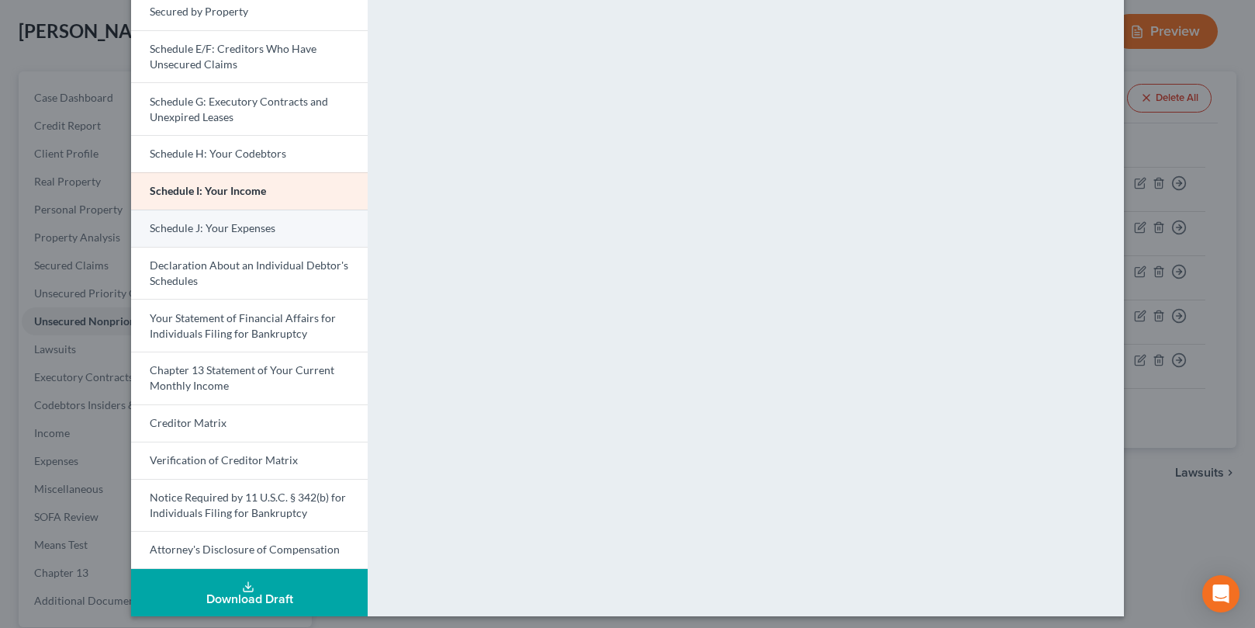
click at [154, 234] on span "Schedule J: Your Expenses" at bounding box center [213, 227] width 126 height 13
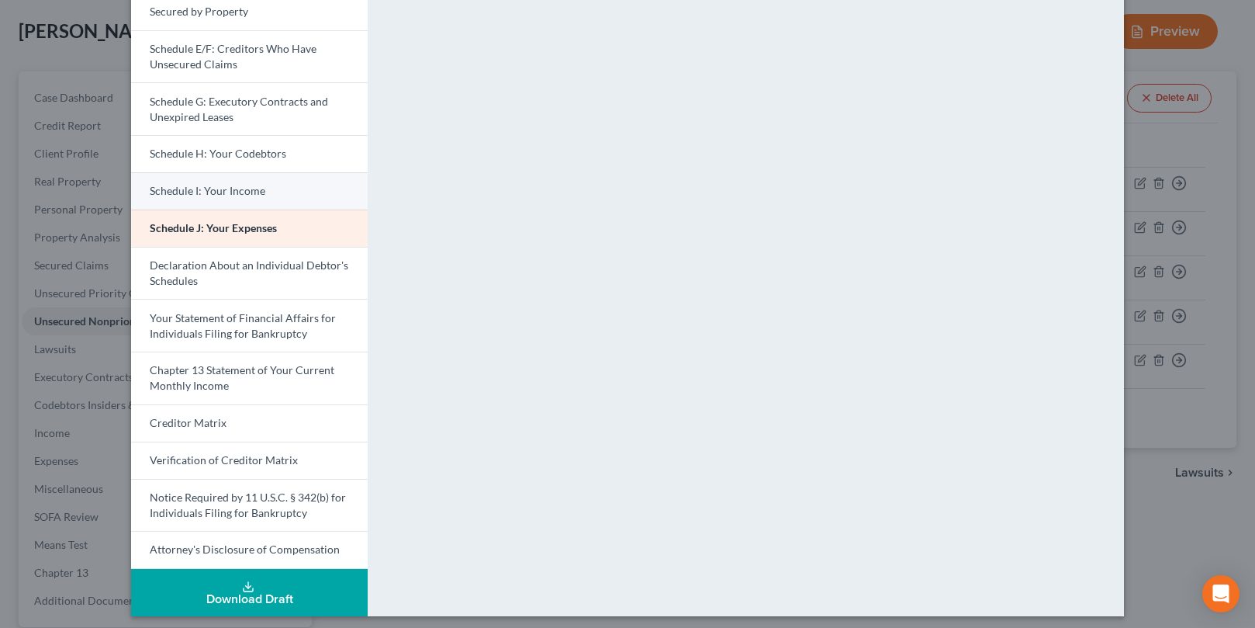
click at [169, 197] on span "Schedule I: Your Income" at bounding box center [208, 190] width 116 height 13
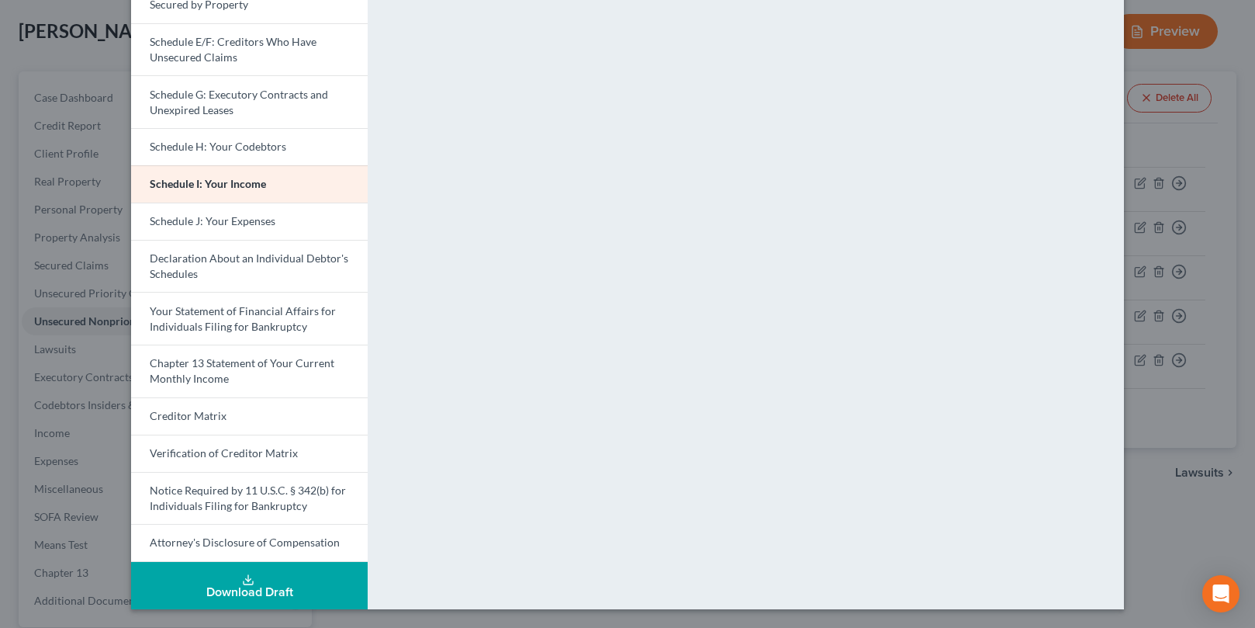
scroll to position [524, 0]
click at [172, 214] on span "Schedule J: Your Expenses" at bounding box center [213, 220] width 126 height 13
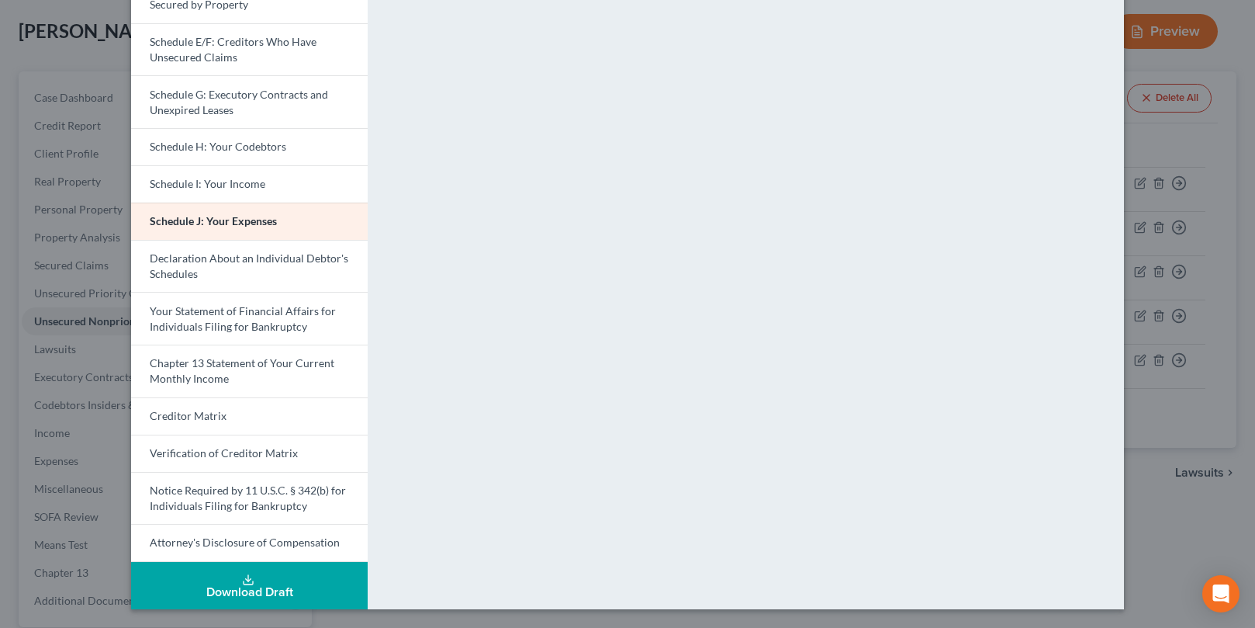
scroll to position [292, 0]
